Goal: Transaction & Acquisition: Purchase product/service

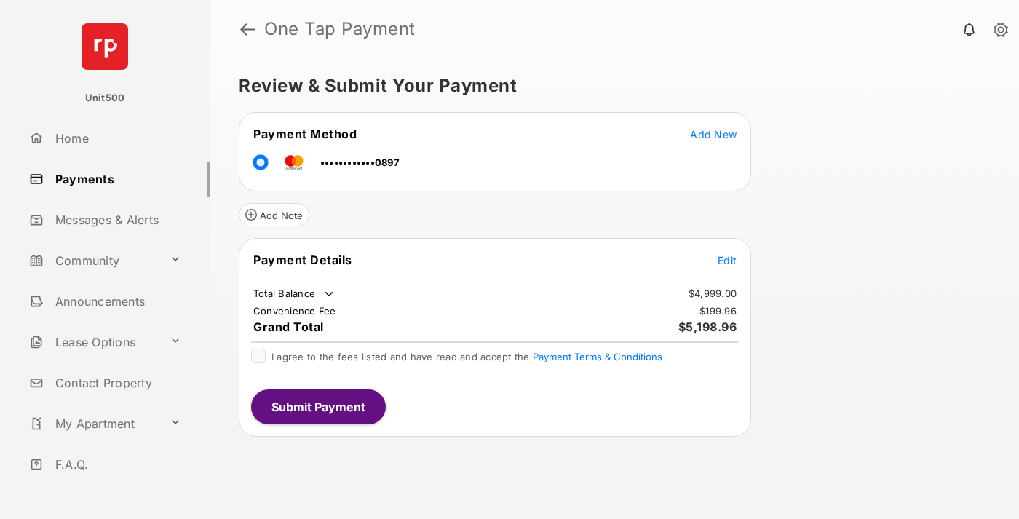
click at [727, 260] on span "Edit" at bounding box center [726, 260] width 19 height 12
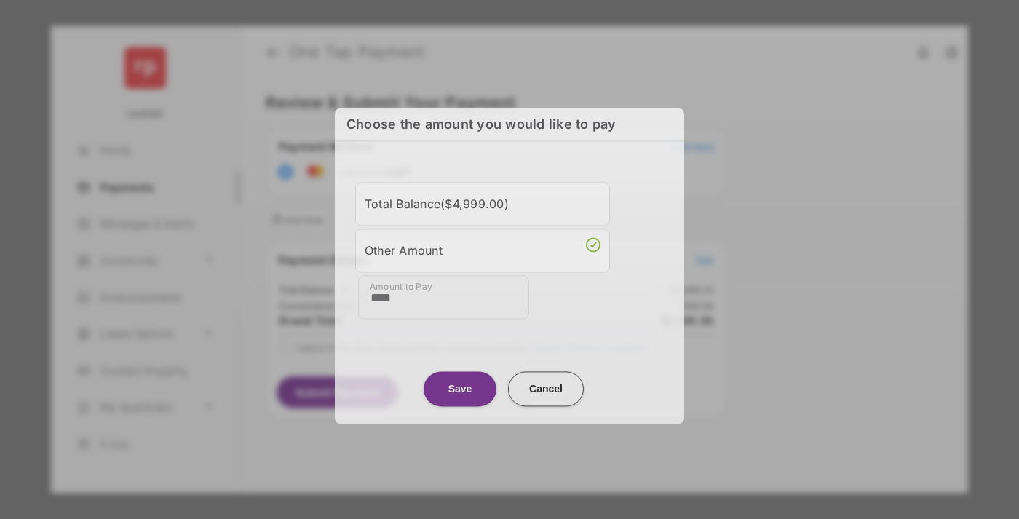
type input "****"
click at [460, 386] on button "Save" at bounding box center [459, 388] width 73 height 35
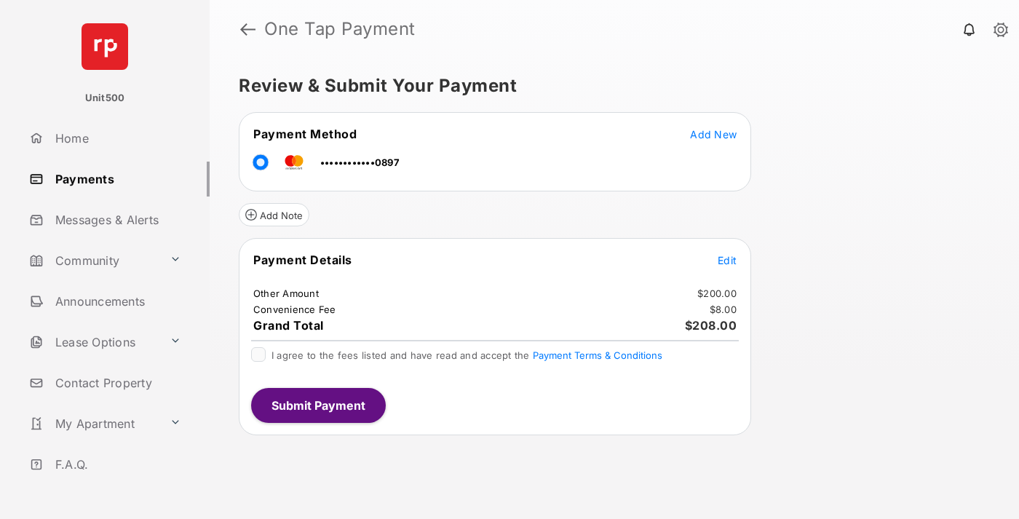
click at [727, 260] on span "Edit" at bounding box center [726, 260] width 19 height 12
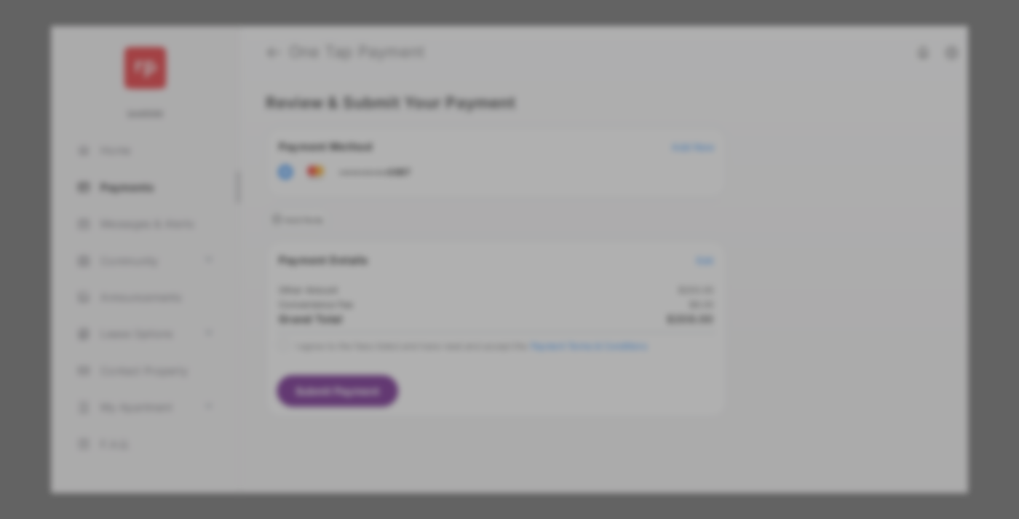
click at [460, 407] on button "Save" at bounding box center [459, 407] width 73 height 35
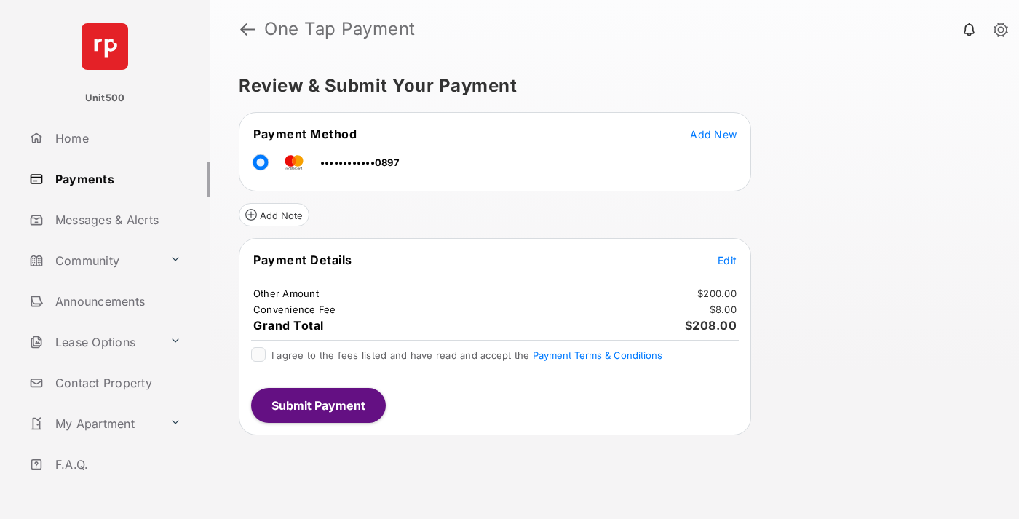
click at [317, 405] on button "Submit Payment" at bounding box center [318, 405] width 135 height 35
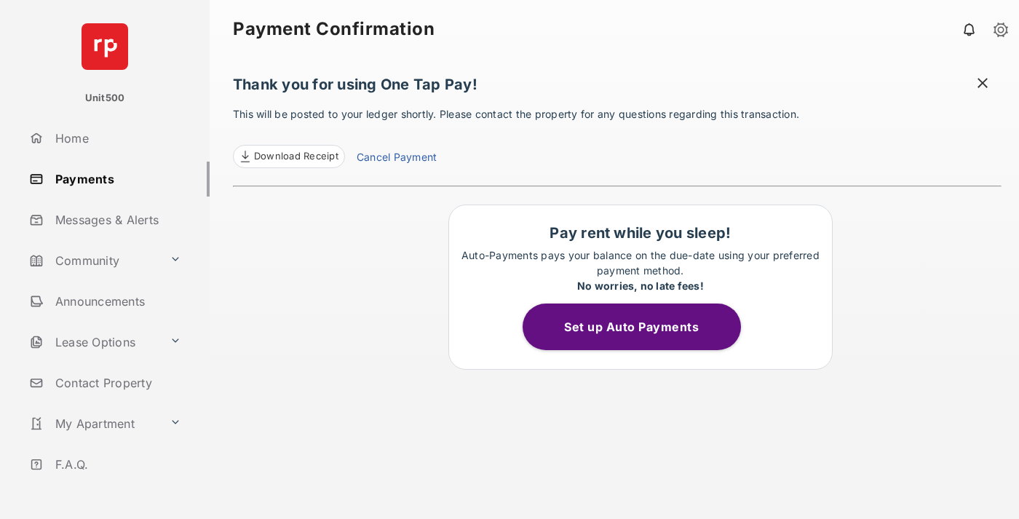
click at [288, 156] on span "Download Receipt" at bounding box center [296, 156] width 84 height 15
click at [982, 84] on span at bounding box center [982, 85] width 15 height 18
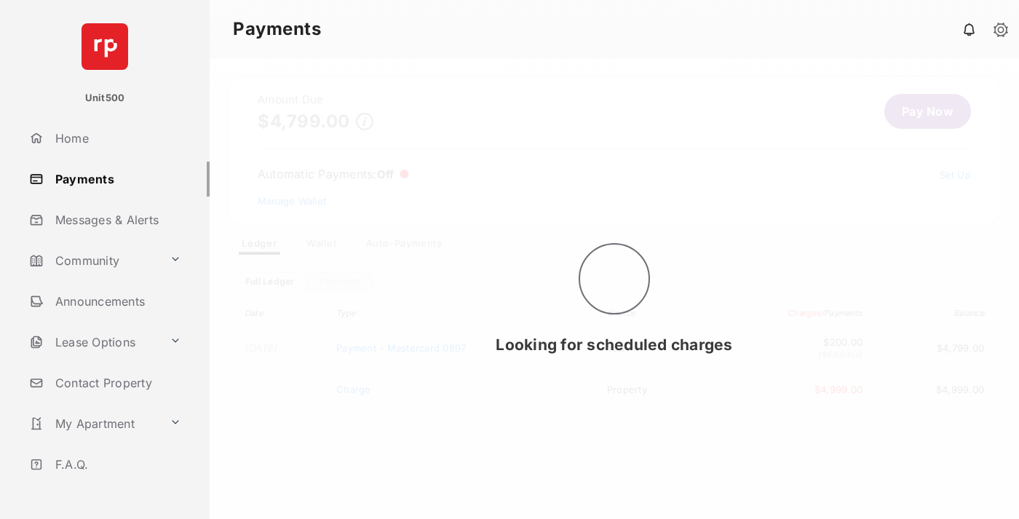
click at [292, 201] on link "Manage Wallet" at bounding box center [292, 201] width 68 height 12
click at [586, 301] on button at bounding box center [585, 301] width 15 height 17
